Goal: Task Accomplishment & Management: Use online tool/utility

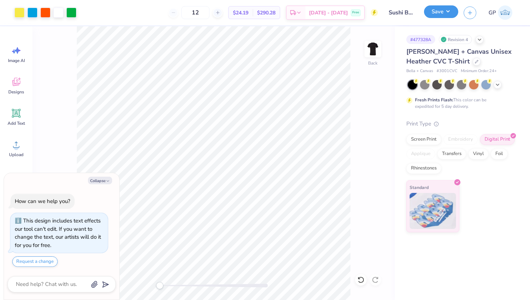
click at [445, 15] on button "Save" at bounding box center [441, 11] width 34 height 13
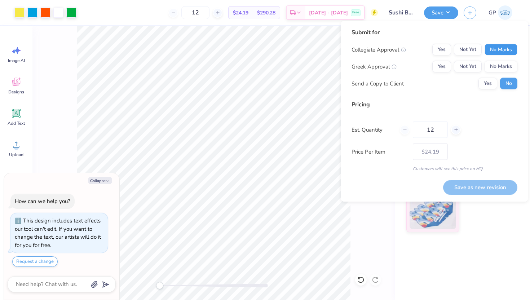
click at [502, 50] on button "No Marks" at bounding box center [500, 50] width 33 height 12
click at [503, 69] on button "No Marks" at bounding box center [500, 67] width 33 height 12
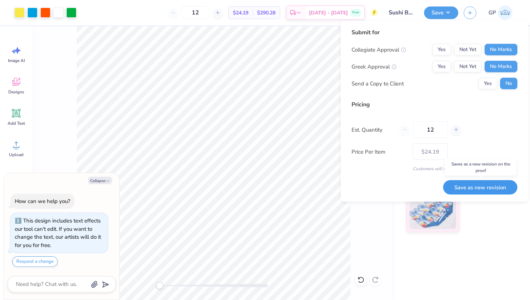
click at [489, 185] on button "Save as new revision" at bounding box center [480, 187] width 74 height 15
type textarea "x"
type input "– –"
type textarea "x"
type input "$24.19"
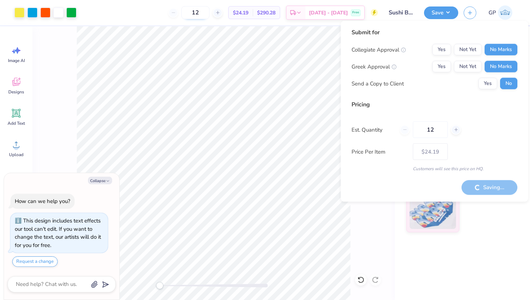
click at [209, 12] on input "12" at bounding box center [195, 12] width 28 height 13
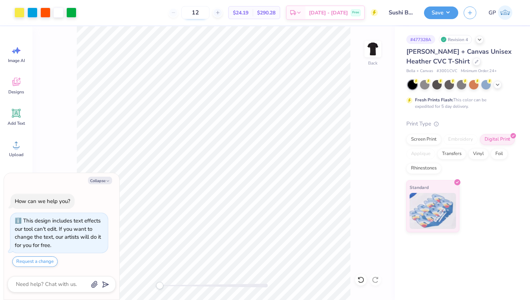
type textarea "x"
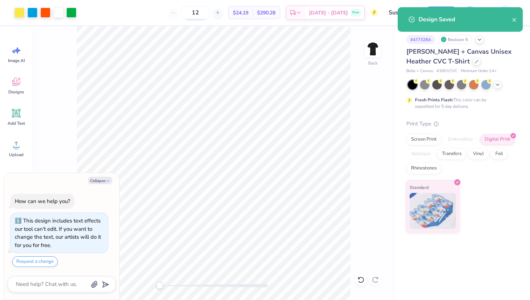
type input "1"
type input "24"
type textarea "x"
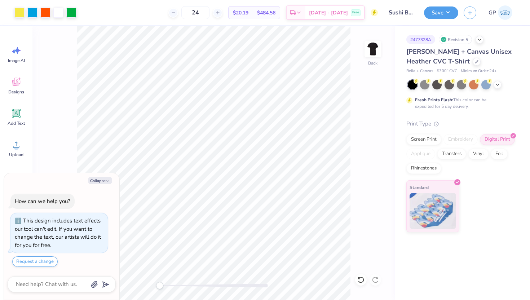
type input "24"
click at [359, 114] on div "Back" at bounding box center [213, 162] width 362 height 273
click at [104, 180] on button "Collapse" at bounding box center [100, 181] width 24 height 8
type textarea "x"
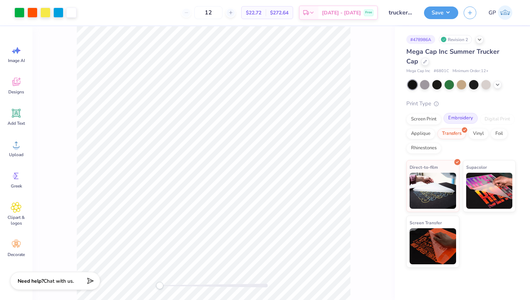
click at [464, 117] on div "Embroidery" at bounding box center [460, 118] width 34 height 11
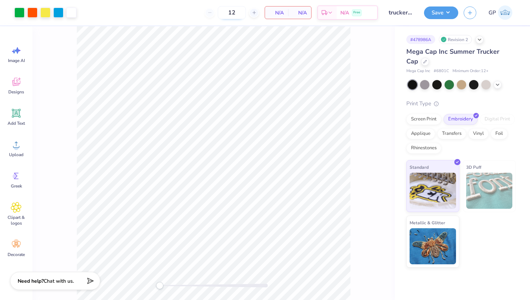
click at [239, 12] on input "12" at bounding box center [232, 12] width 28 height 13
click at [235, 12] on input "12" at bounding box center [232, 12] width 28 height 13
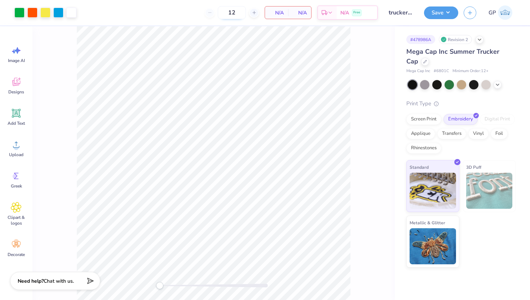
click at [235, 12] on input "12" at bounding box center [232, 12] width 28 height 13
type input "24"
click at [430, 120] on div "Screen Print" at bounding box center [423, 118] width 35 height 11
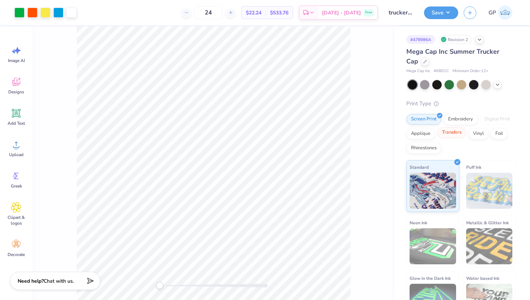
click at [466, 131] on div "Transfers" at bounding box center [451, 132] width 29 height 11
